Goal: Information Seeking & Learning: Learn about a topic

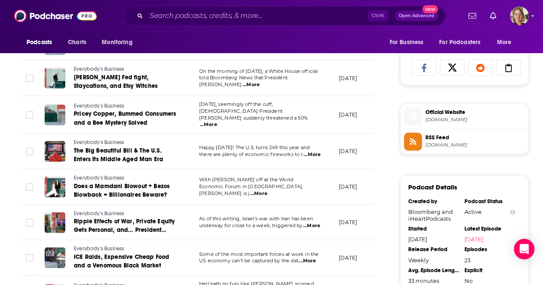
scroll to position [472, 0]
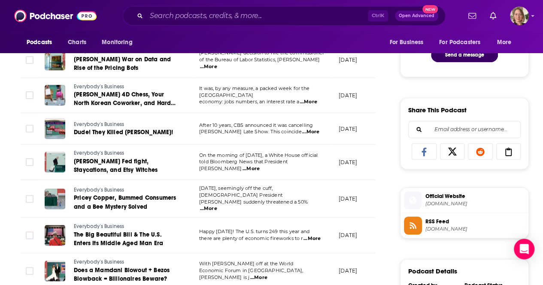
click at [175, 24] on div "Ctrl K Open Advanced New" at bounding box center [284, 16] width 323 height 20
click at [171, 12] on input "Search podcasts, credits, & more..." at bounding box center [256, 16] width 221 height 14
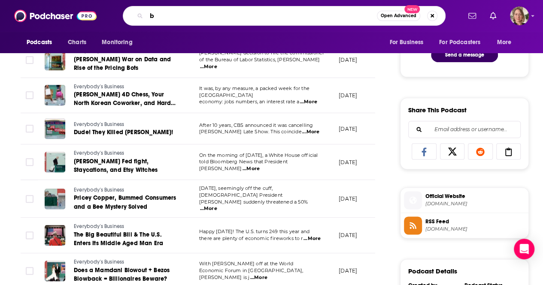
click at [171, 12] on input "b" at bounding box center [261, 16] width 230 height 14
type input "burn it all down"
